Goal: Find contact information: Find contact information

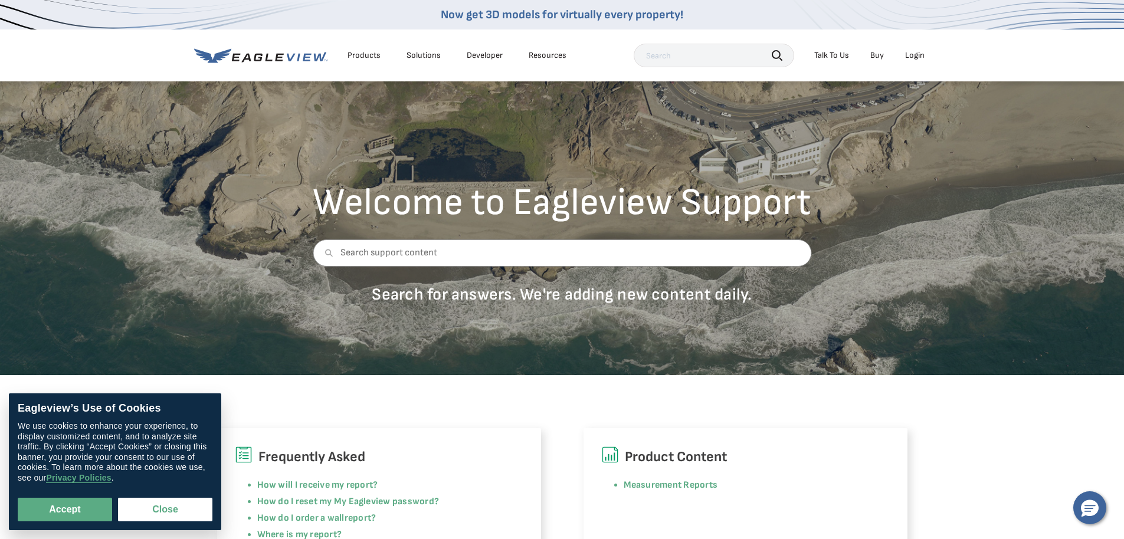
click at [914, 58] on div "Login" at bounding box center [914, 55] width 19 height 11
click at [81, 500] on button "Accept" at bounding box center [65, 510] width 94 height 24
checkbox input "true"
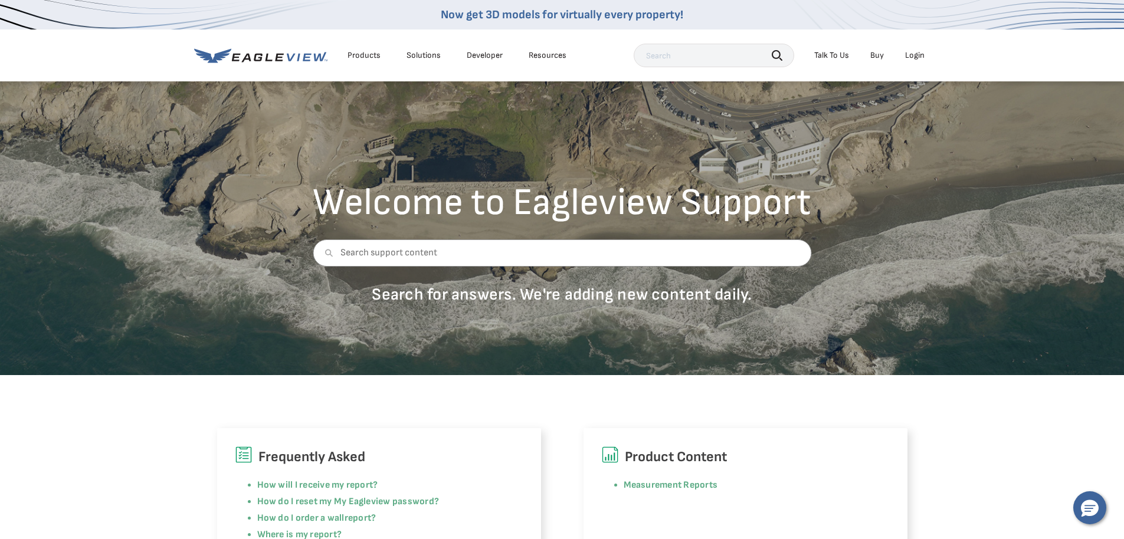
click at [833, 61] on div "Talk To Us" at bounding box center [831, 55] width 35 height 11
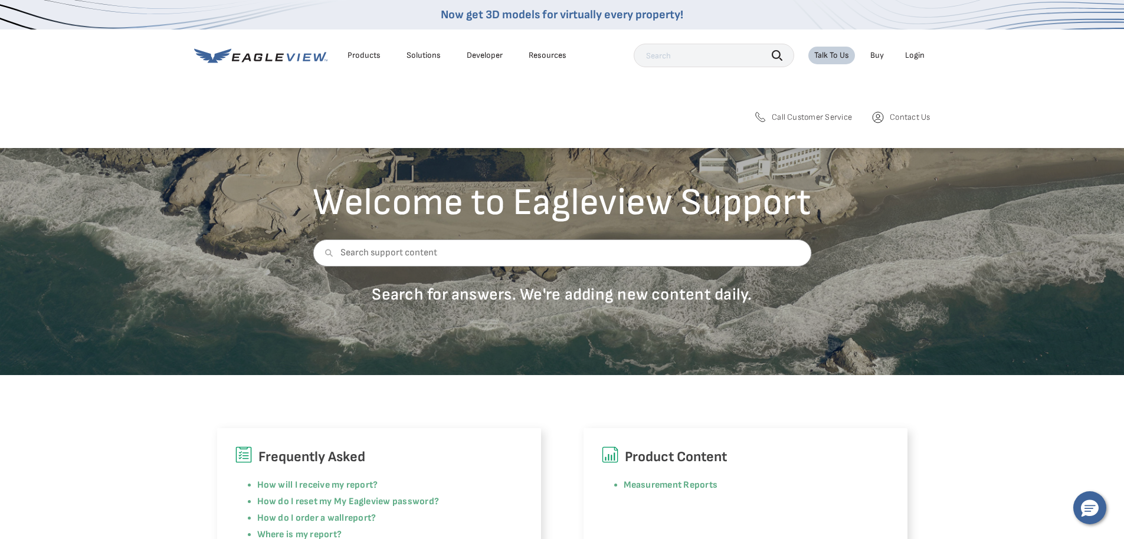
click at [833, 123] on span "Call Customer Service" at bounding box center [812, 117] width 80 height 11
click at [820, 120] on span "Call Customer Service" at bounding box center [812, 117] width 80 height 11
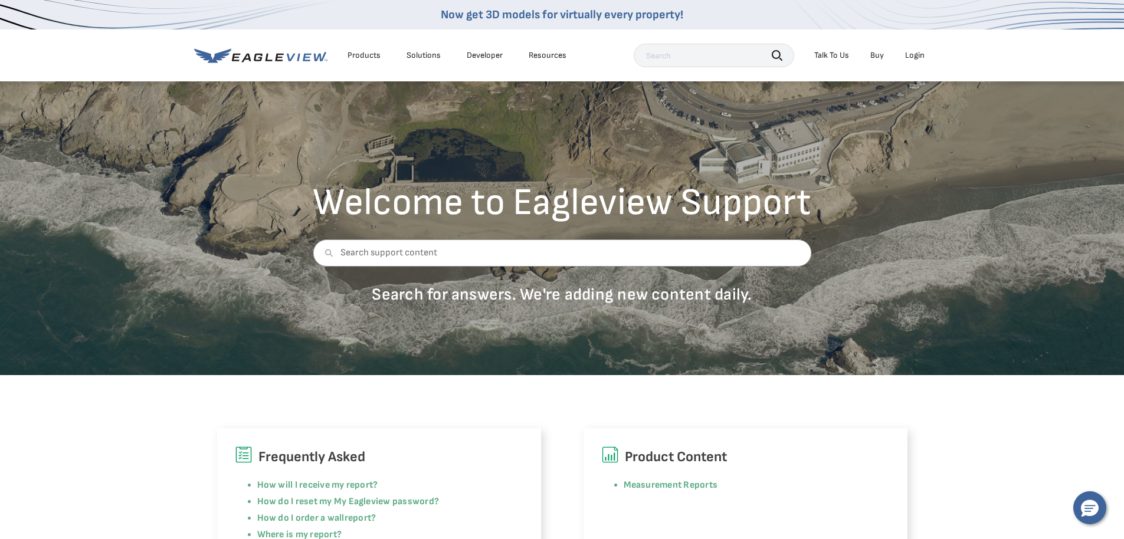
click at [835, 59] on div "Talk To Us" at bounding box center [831, 55] width 35 height 11
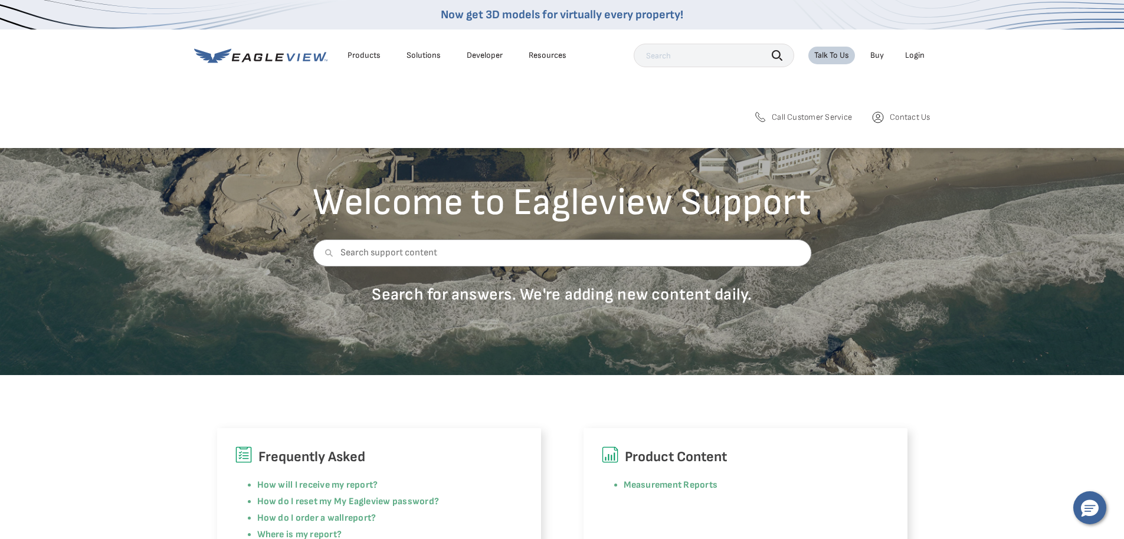
click at [915, 123] on span "Contact Us" at bounding box center [910, 117] width 40 height 11
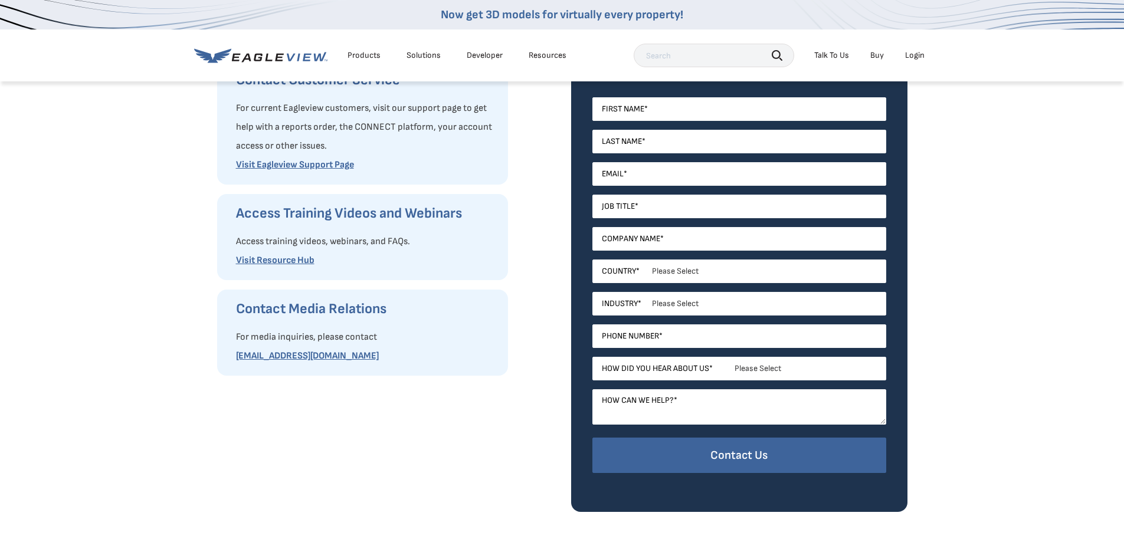
scroll to position [236, 0]
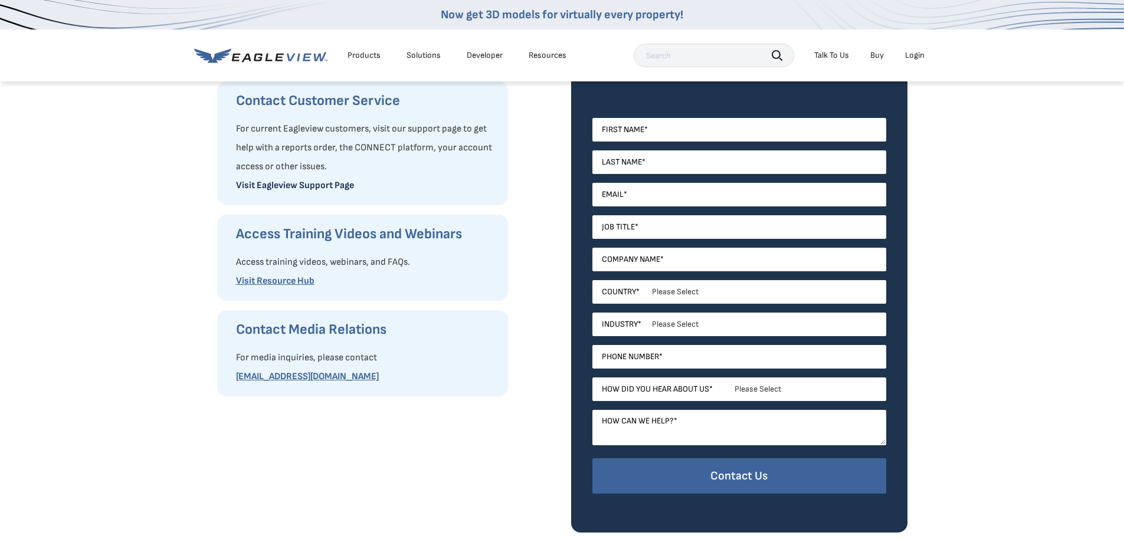
click at [236, 191] on link "Visit Eagleview Support Page" at bounding box center [295, 185] width 118 height 11
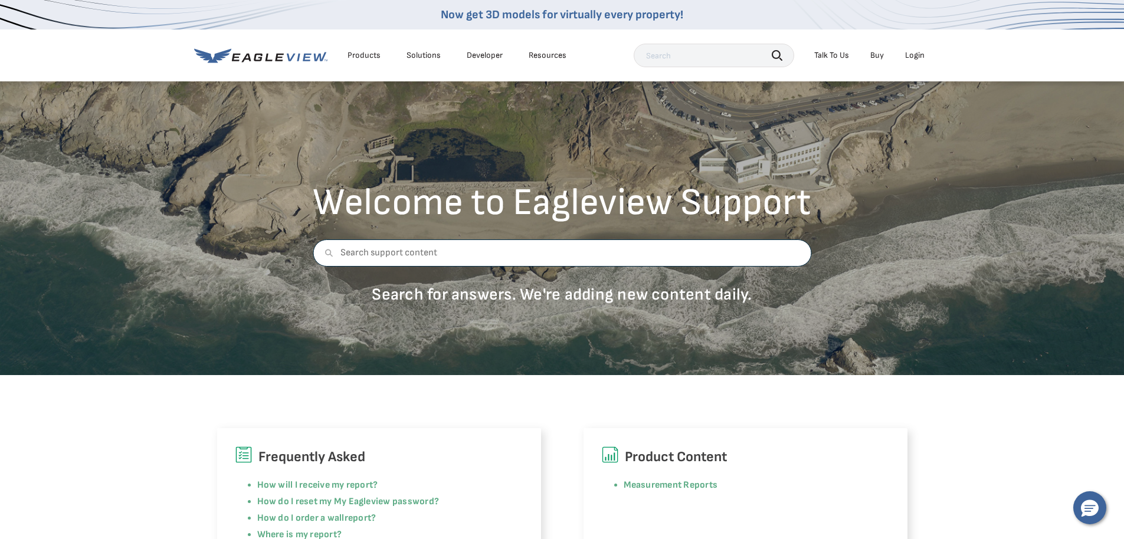
click at [378, 267] on input "text" at bounding box center [562, 253] width 499 height 27
type input "Phone Number"
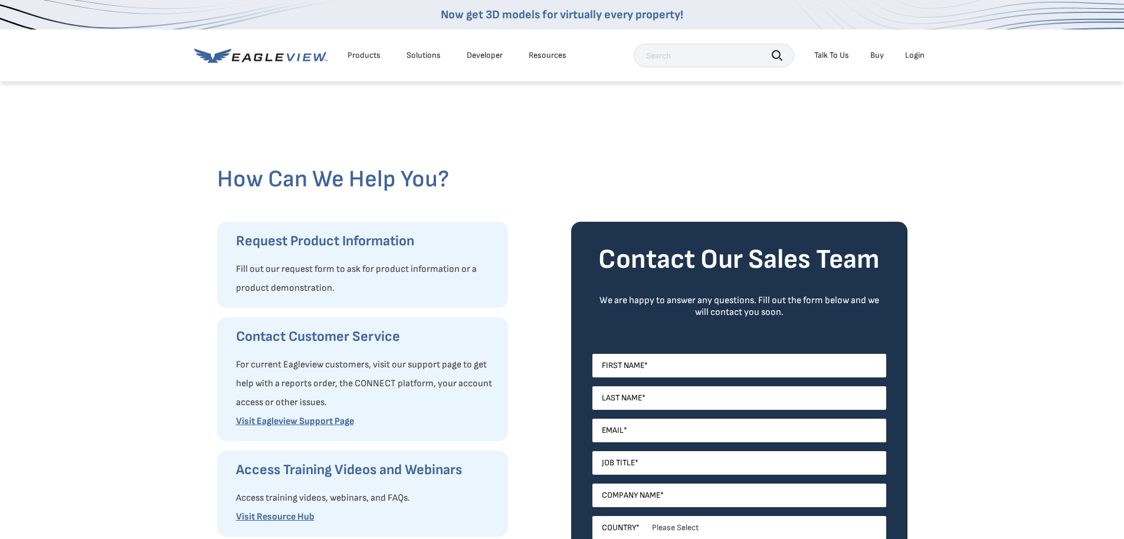
click at [839, 59] on div "Talk To Us" at bounding box center [831, 55] width 35 height 11
click at [797, 120] on span "Call Customer Service" at bounding box center [815, 117] width 77 height 11
click at [306, 60] on icon at bounding box center [260, 55] width 133 height 15
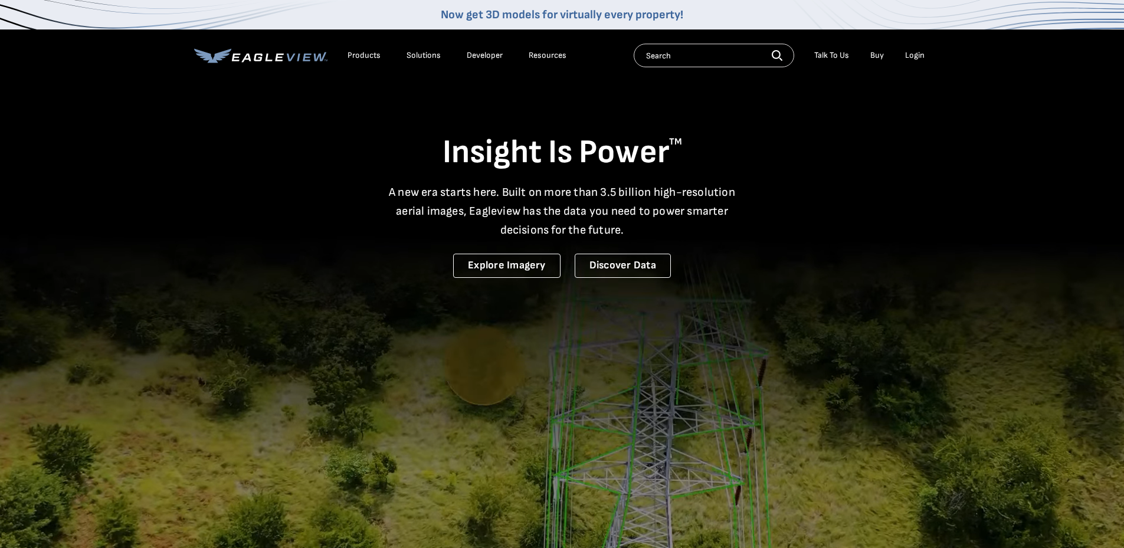
click at [915, 54] on div "Login" at bounding box center [914, 55] width 19 height 11
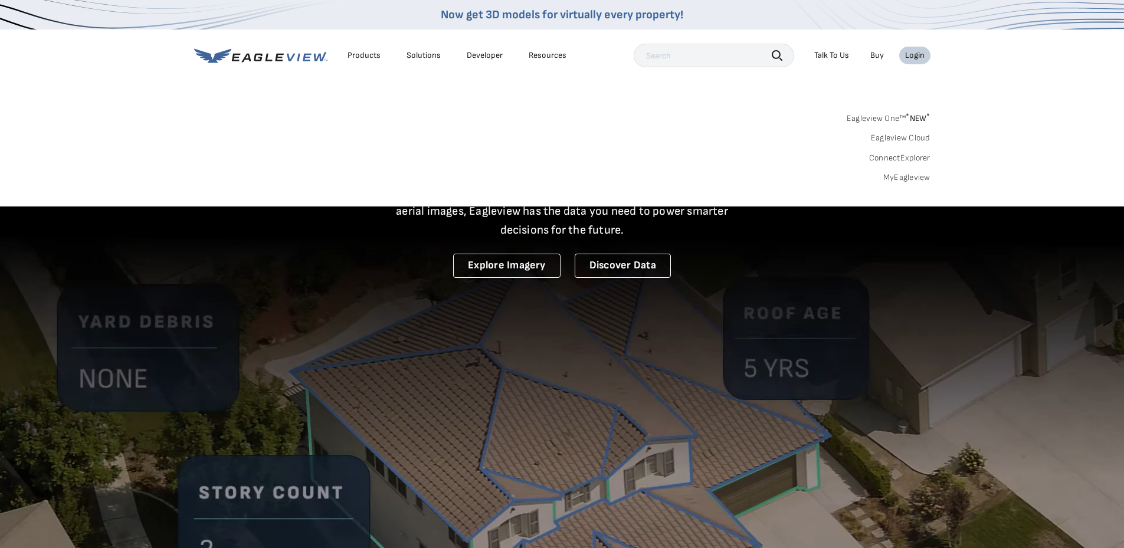
click at [913, 175] on link "MyEagleview" at bounding box center [906, 177] width 47 height 11
